Goal: Transaction & Acquisition: Purchase product/service

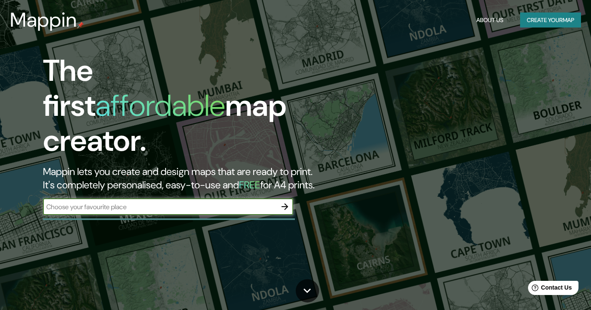
click at [285, 202] on icon "button" at bounding box center [285, 207] width 10 height 10
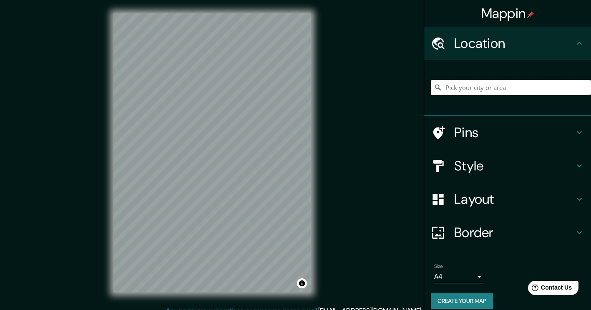
click at [490, 90] on input "Pick your city or area" at bounding box center [511, 87] width 160 height 15
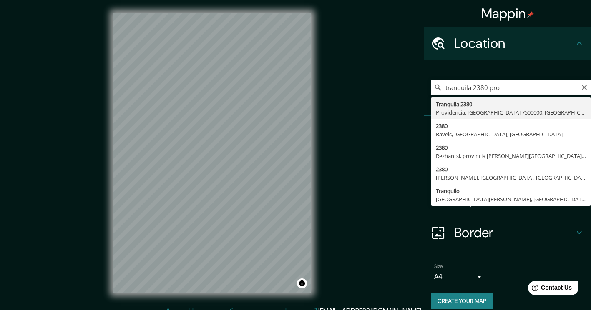
type input "[STREET_ADDRESS]"
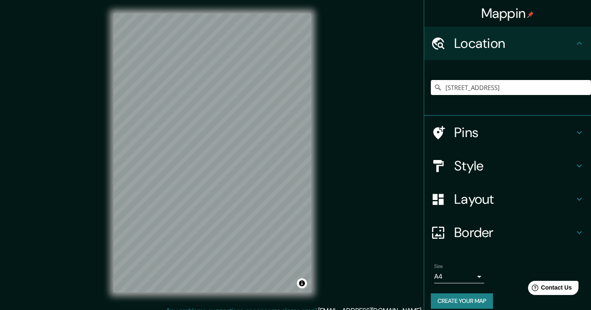
click at [469, 166] on h4 "Style" at bounding box center [514, 166] width 120 height 17
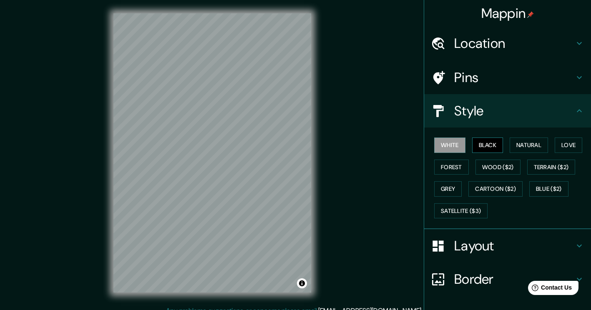
click at [493, 146] on button "Black" at bounding box center [487, 145] width 31 height 15
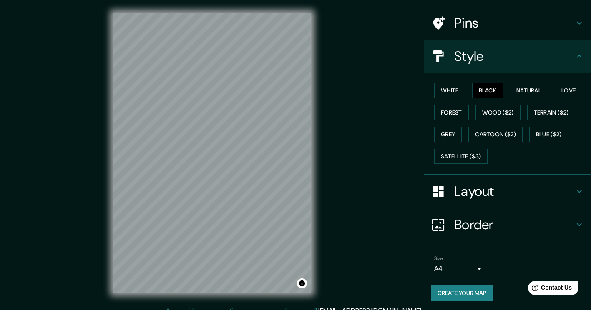
scroll to position [55, 0]
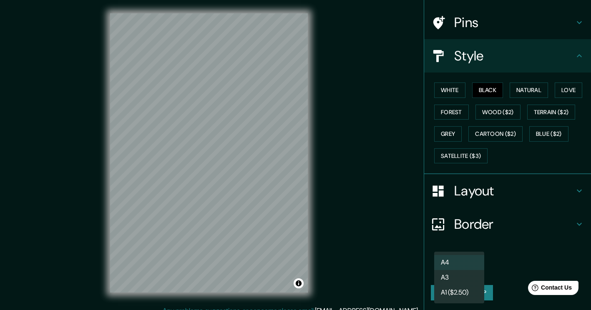
click at [473, 267] on body "Mappin Location Tranquila 2380, Providencia, Región Metropolitana de Santiago 7…" at bounding box center [295, 155] width 591 height 310
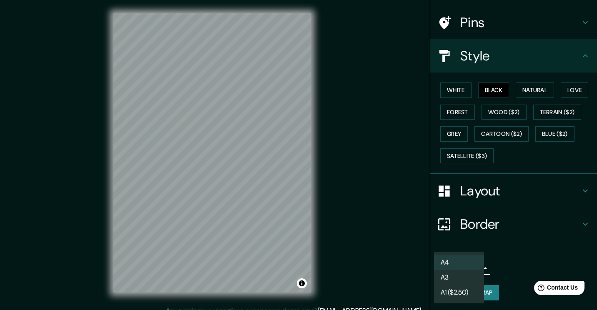
click at [517, 267] on div at bounding box center [298, 155] width 597 height 310
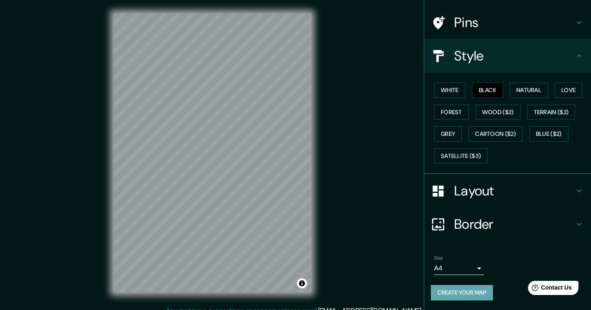
click at [475, 290] on button "Create your map" at bounding box center [462, 292] width 62 height 15
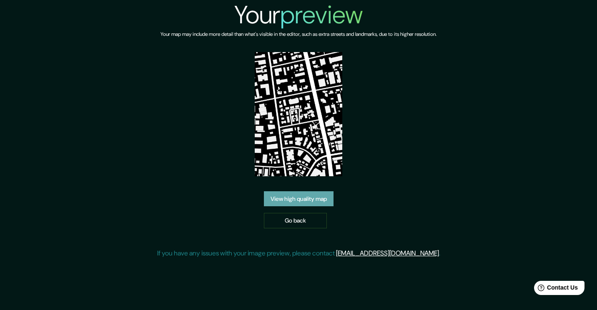
click at [315, 200] on link "View high quality map" at bounding box center [299, 198] width 70 height 15
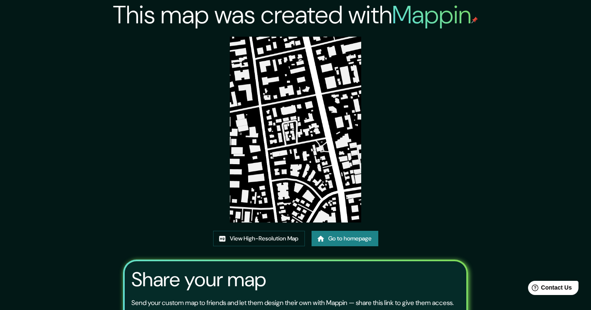
click at [560, 82] on div "This map was created with Mappin View High-Resolution Map Go to homepage Share …" at bounding box center [295, 192] width 591 height 385
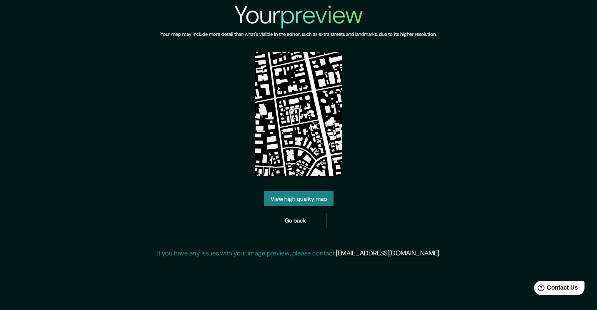
click at [286, 147] on img at bounding box center [299, 114] width 88 height 124
click at [300, 197] on link "View high quality map" at bounding box center [299, 198] width 70 height 15
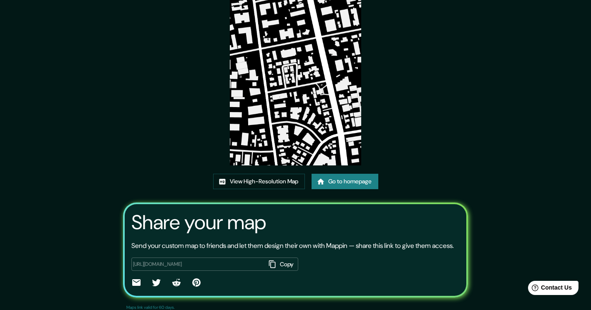
scroll to position [84, 0]
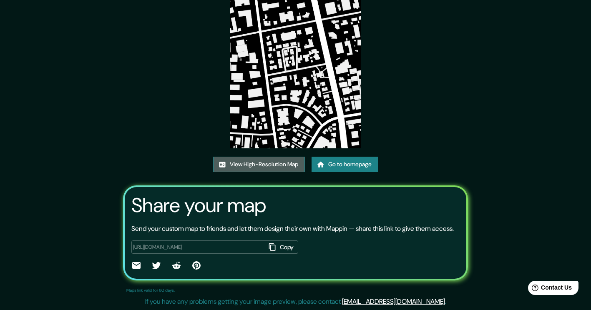
click at [283, 159] on link "View High-Resolution Map" at bounding box center [259, 164] width 92 height 15
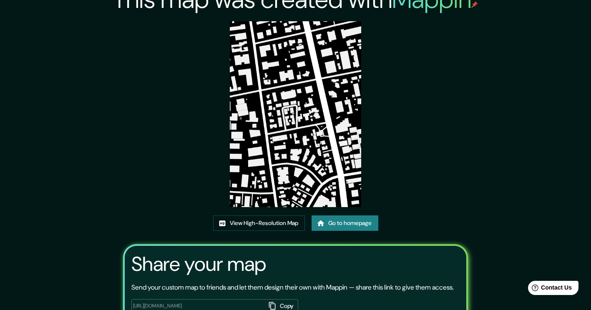
scroll to position [0, 0]
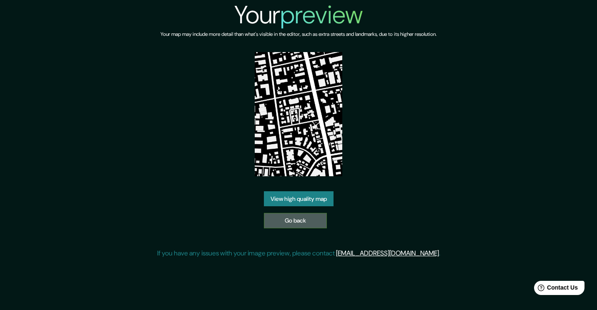
click at [295, 222] on link "Go back" at bounding box center [295, 220] width 63 height 15
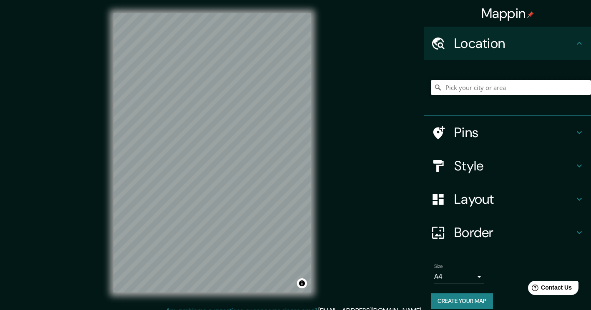
click at [479, 86] on input "Pick your city or area" at bounding box center [511, 87] width 160 height 15
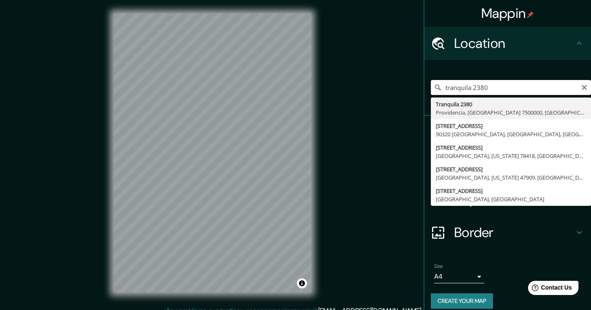
type input "[STREET_ADDRESS]"
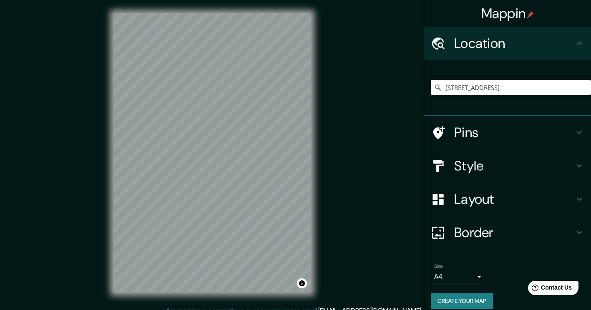
click at [491, 169] on h4 "Style" at bounding box center [514, 166] width 120 height 17
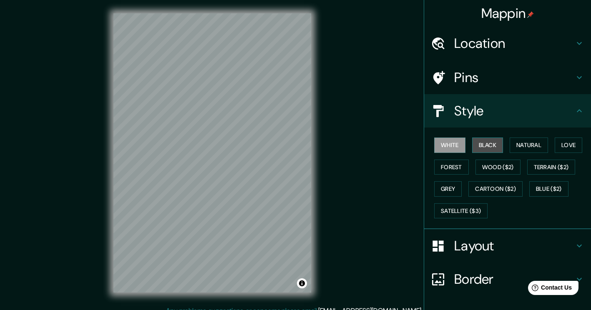
click at [481, 148] on button "Black" at bounding box center [487, 145] width 31 height 15
